Goal: Find specific page/section: Find specific page/section

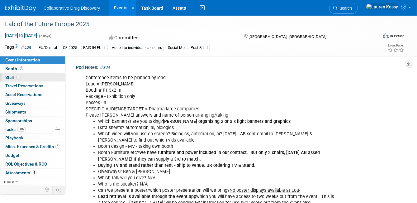
click at [42, 74] on link "3 Staff 3" at bounding box center [32, 77] width 65 height 8
click at [114, 7] on link "Events" at bounding box center [120, 8] width 23 height 16
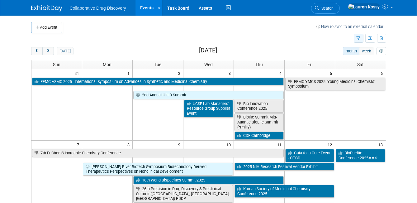
click at [358, 38] on icon "button" at bounding box center [359, 38] width 4 height 4
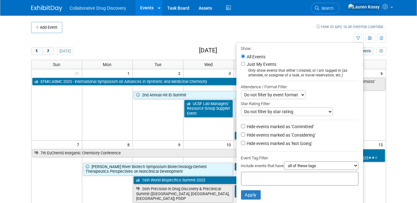
click at [302, 164] on select "all of these tags any one of these tags only and exactly these specific tags" at bounding box center [321, 165] width 74 height 8
select select "any"
click at [284, 162] on select "all of these tags any one of these tags only and exactly these specific tags" at bounding box center [321, 165] width 74 height 8
click at [282, 176] on input "text" at bounding box center [269, 177] width 50 height 6
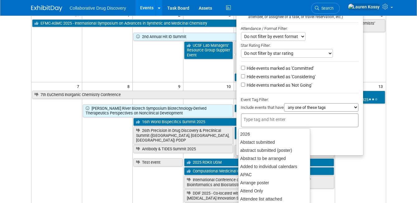
scroll to position [59, 0]
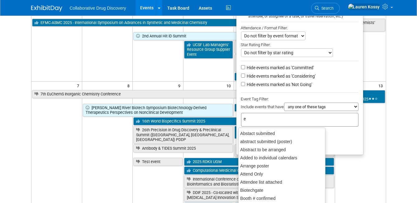
type input "eu"
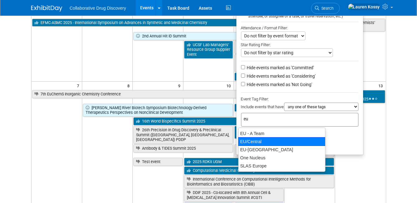
click at [255, 138] on div "EU/Central" at bounding box center [281, 141] width 87 height 9
type input "EU/Central"
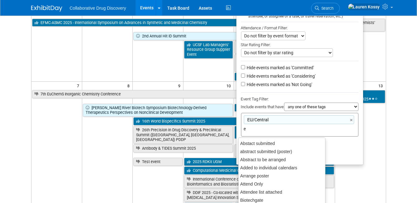
type input "eu"
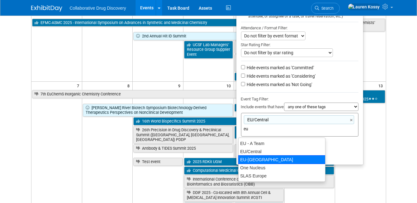
click at [265, 155] on div "EU-West Pod" at bounding box center [281, 159] width 87 height 9
type input "EU/Central, EU-West Pod"
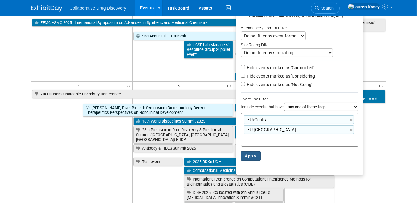
click at [245, 154] on button "Apply" at bounding box center [251, 155] width 20 height 9
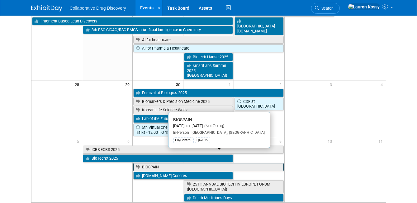
scroll to position [282, 0]
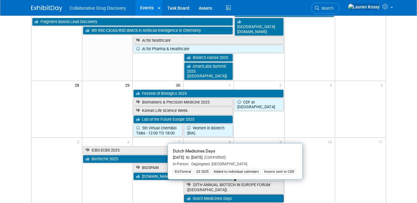
click at [240, 194] on link "Dutch Medicines Days" at bounding box center [234, 198] width 100 height 8
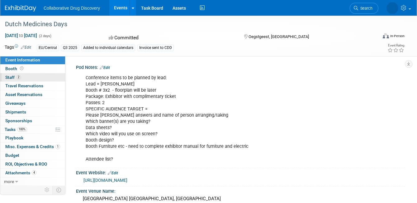
click at [31, 75] on link "2 Staff 2" at bounding box center [32, 77] width 65 height 8
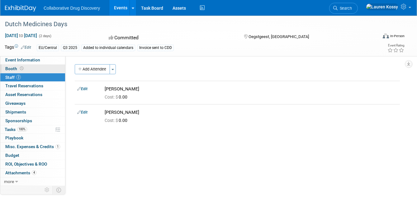
click at [30, 67] on link "Booth" at bounding box center [32, 68] width 65 height 8
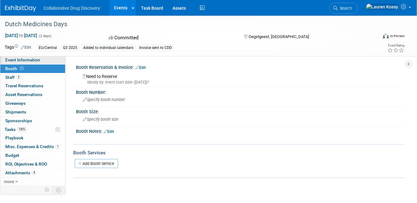
click at [51, 61] on link "Event Information" at bounding box center [32, 60] width 65 height 8
